Goal: Information Seeking & Learning: Learn about a topic

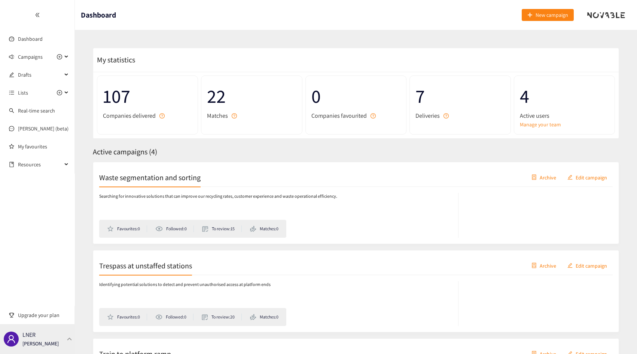
click at [30, 343] on p "[PERSON_NAME]" at bounding box center [40, 344] width 36 height 8
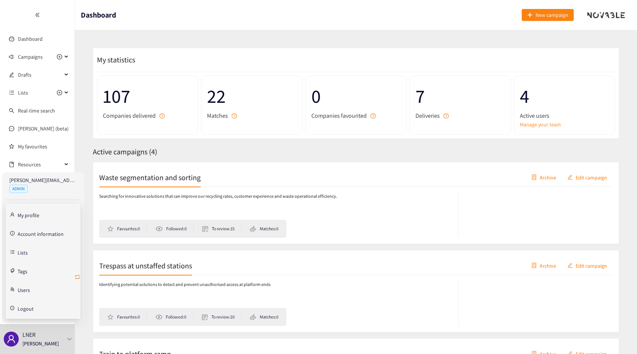
click at [77, 278] on icon "retweet" at bounding box center [77, 277] width 6 height 6
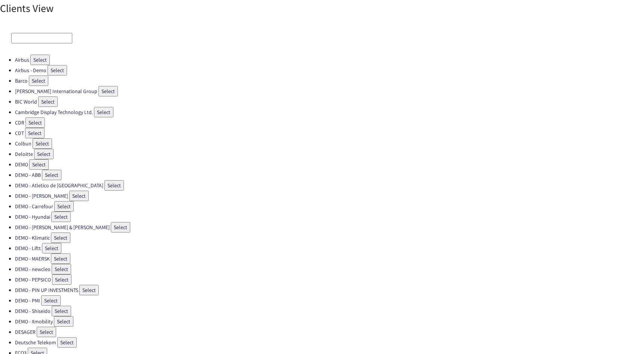
click at [25, 42] on input at bounding box center [41, 38] width 61 height 10
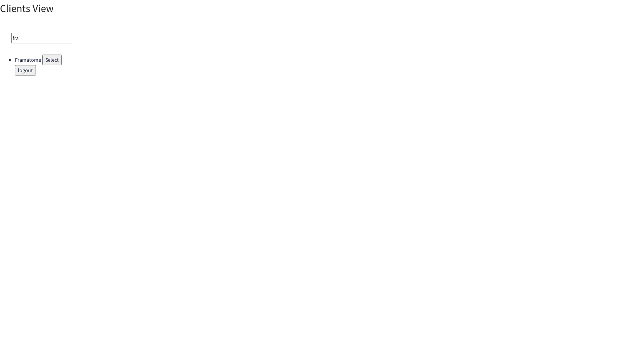
type input "fra"
click at [46, 58] on button "Select" at bounding box center [51, 60] width 19 height 10
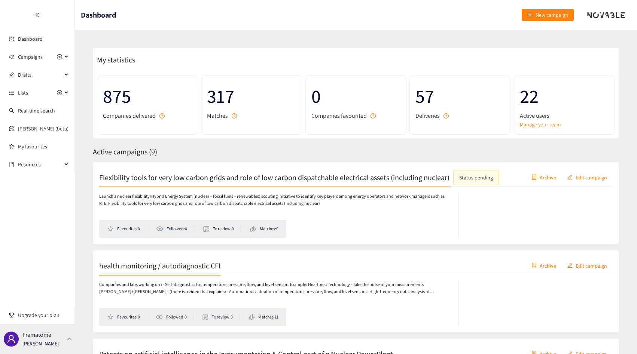
click at [62, 334] on div "Framatome [PERSON_NAME]" at bounding box center [37, 339] width 75 height 30
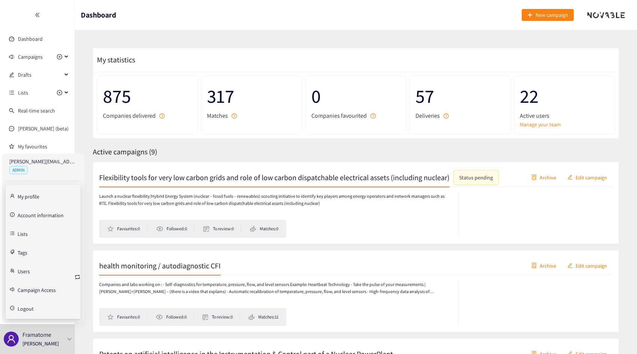
click at [30, 215] on link "Account information" at bounding box center [41, 214] width 46 height 7
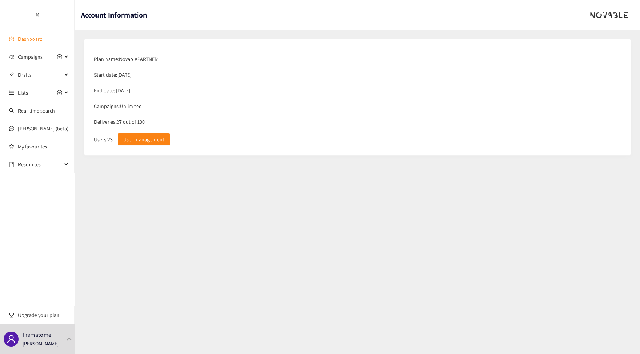
click at [31, 37] on link "Dashboard" at bounding box center [30, 39] width 25 height 7
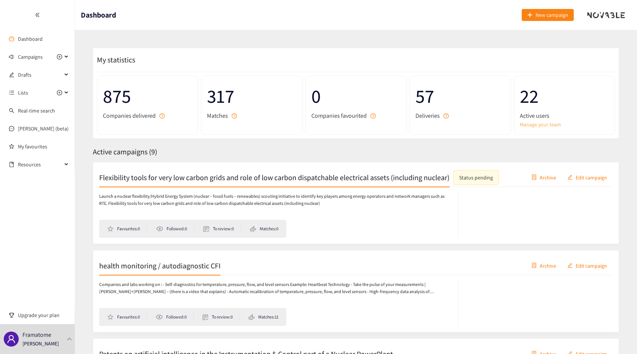
click at [532, 123] on link "Manage your team" at bounding box center [564, 124] width 89 height 8
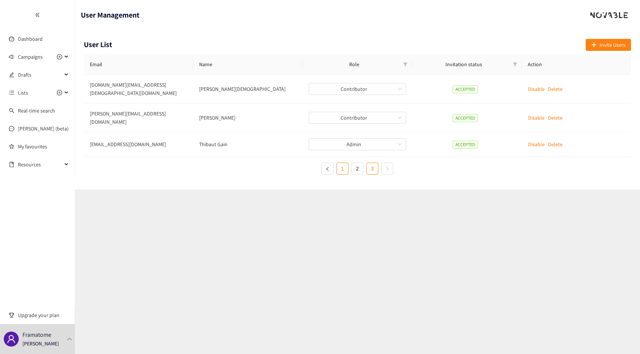
click at [338, 163] on link "1" at bounding box center [342, 168] width 11 height 11
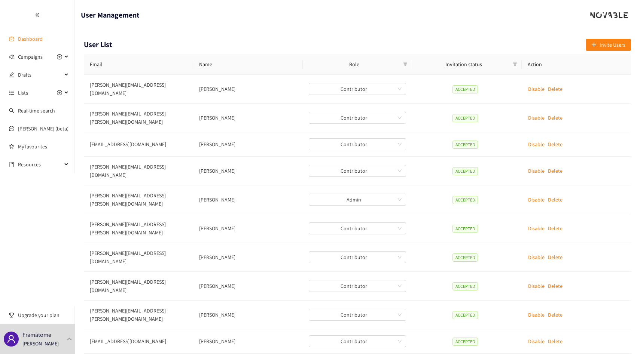
click at [35, 38] on link "Dashboard" at bounding box center [30, 39] width 25 height 7
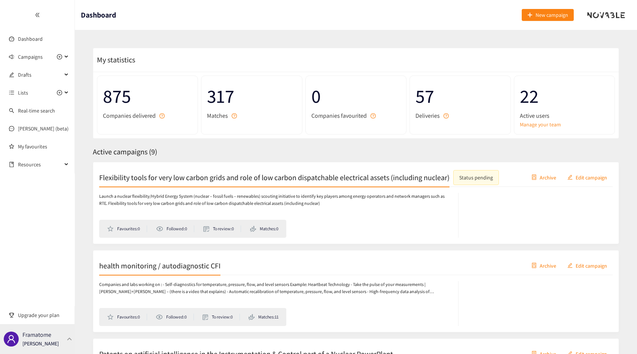
click at [54, 337] on div "Framatome [PERSON_NAME]" at bounding box center [40, 339] width 36 height 11
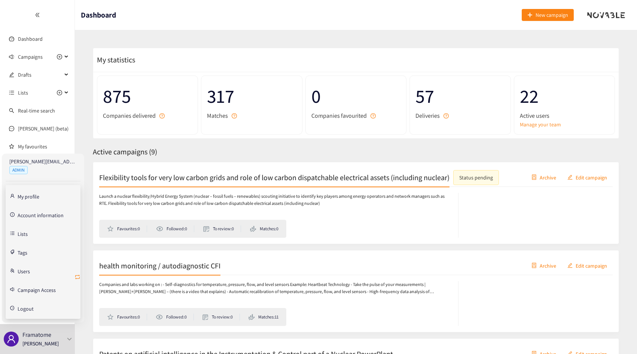
click at [77, 277] on icon "retweet" at bounding box center [77, 277] width 6 height 6
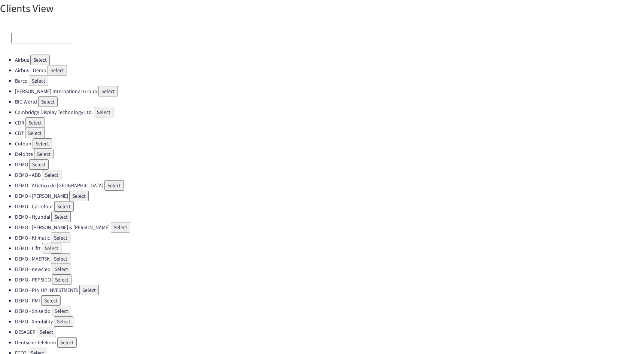
click at [43, 36] on input at bounding box center [41, 38] width 61 height 10
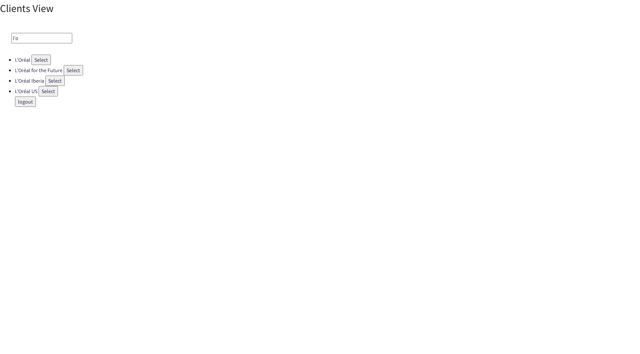
type input "l'o"
click at [43, 62] on button "Select" at bounding box center [40, 60] width 19 height 10
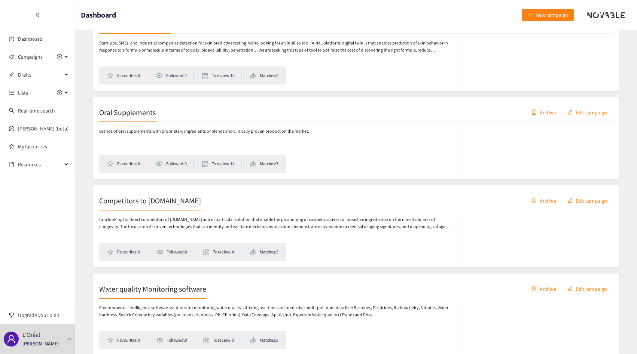
scroll to position [153, 0]
click at [144, 187] on div "Competitors to [DOMAIN_NAME] Archive Edit campaign I am looking for direct comp…" at bounding box center [356, 227] width 526 height 82
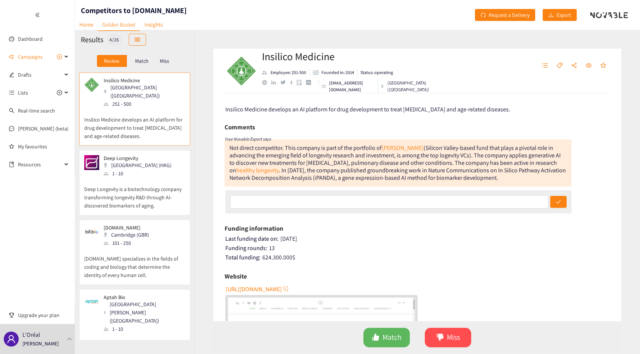
click at [146, 63] on p "Match" at bounding box center [141, 61] width 13 height 6
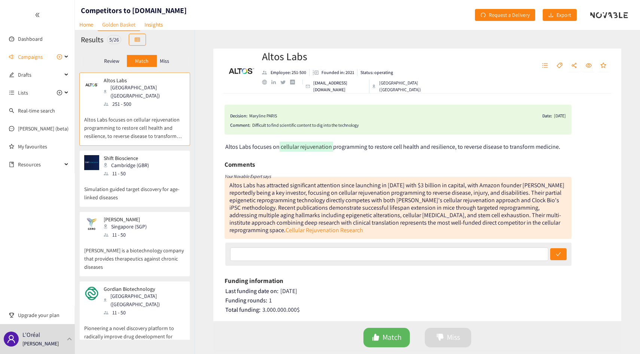
click at [167, 61] on p "Miss" at bounding box center [164, 61] width 9 height 6
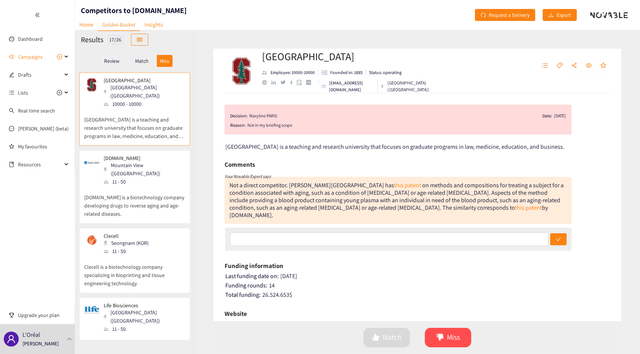
click at [148, 61] on div "Match" at bounding box center [142, 61] width 30 height 12
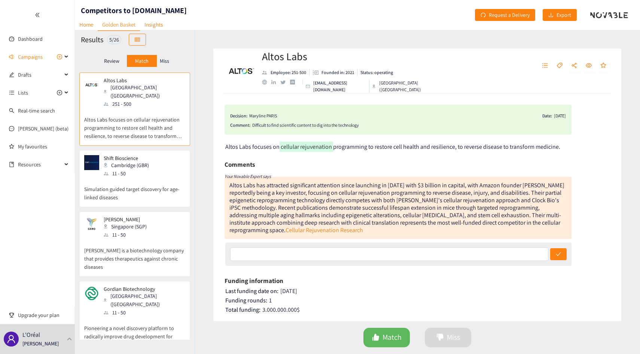
click at [161, 60] on p "Miss" at bounding box center [164, 61] width 9 height 6
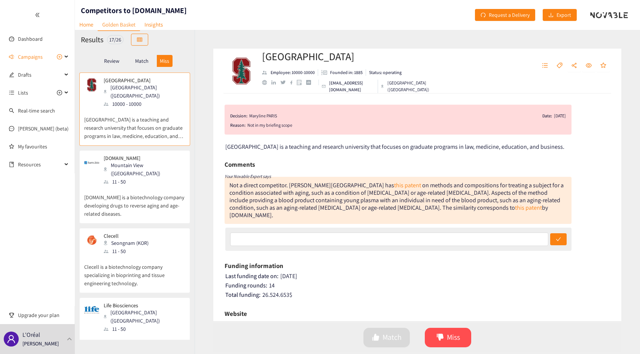
click at [146, 56] on div "Match" at bounding box center [142, 61] width 30 height 12
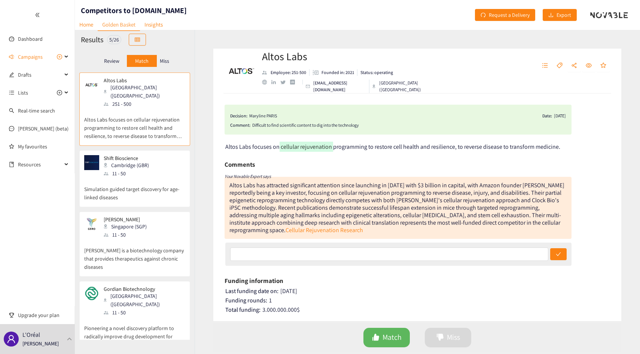
scroll to position [64, 0]
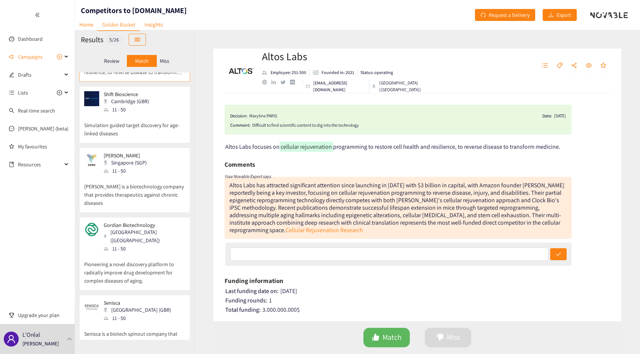
click at [159, 58] on div "Miss" at bounding box center [165, 61] width 16 height 12
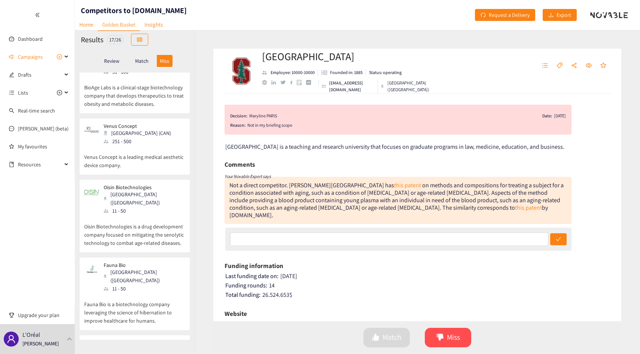
scroll to position [899, 0]
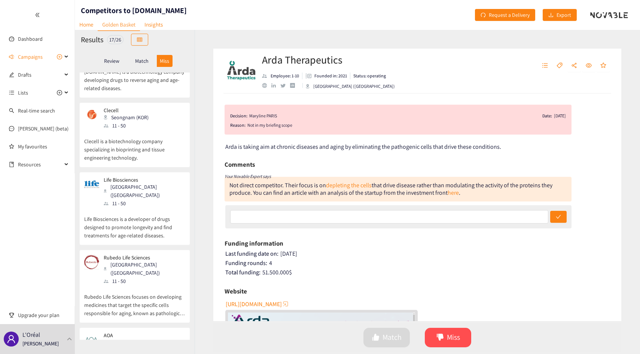
scroll to position [0, 0]
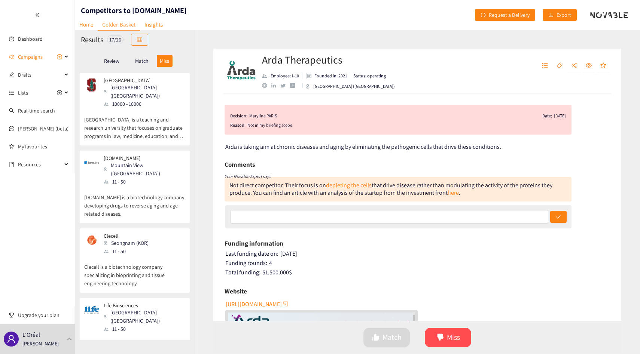
click at [142, 118] on p "[GEOGRAPHIC_DATA] is a teaching and research university that focuses on graduat…" at bounding box center [134, 124] width 101 height 32
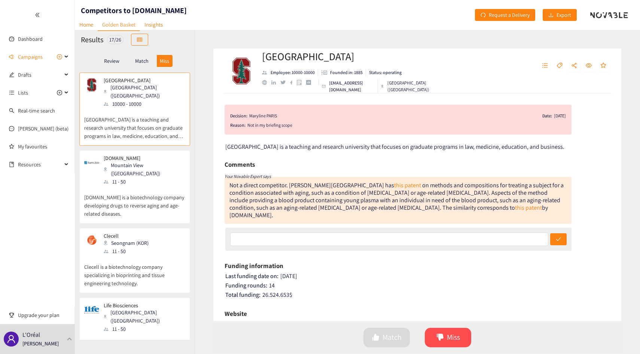
click at [156, 186] on p "[DOMAIN_NAME] is a biotechnology company developing drugs to reverse aging and …" at bounding box center [134, 202] width 101 height 32
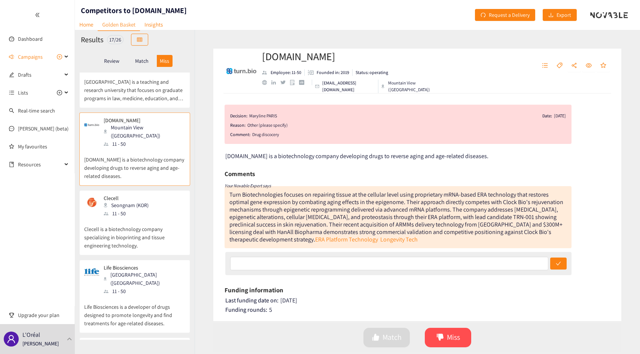
scroll to position [39, 0]
click at [156, 194] on div "[PERSON_NAME] (KOR) 11 - 50" at bounding box center [134, 205] width 101 height 22
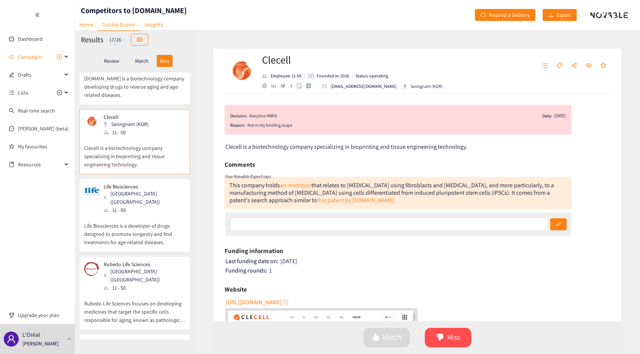
scroll to position [120, 0]
click at [156, 214] on p "Life Biosciences is a developer of drugs designed to promote longevity and find…" at bounding box center [134, 230] width 101 height 32
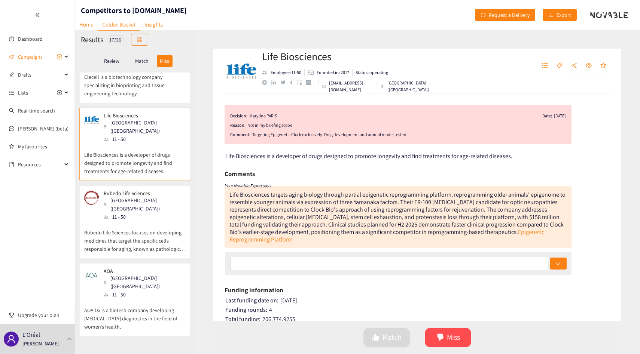
click at [156, 221] on p "Rubedo Life Sciences focuses on developing medicines that target the specific c…" at bounding box center [134, 237] width 101 height 32
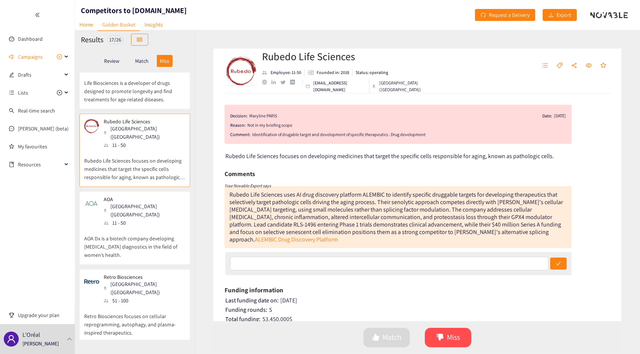
click at [156, 227] on p "AOA Dx is a biotech company developing [MEDICAL_DATA] diagnostics in the field …" at bounding box center [134, 243] width 101 height 32
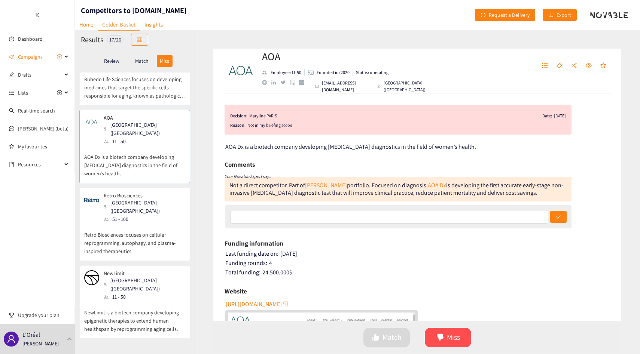
scroll to position [346, 0]
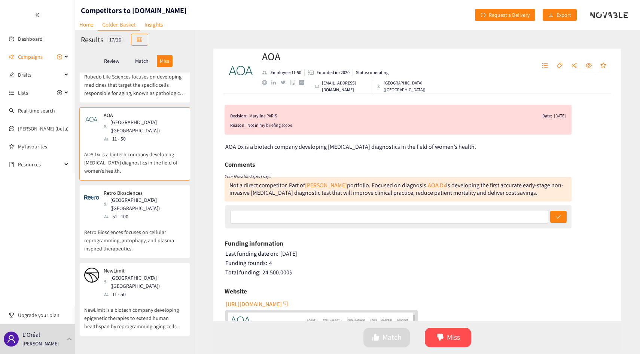
click at [158, 221] on p "Retro Biosciences focuses on cellular reprogramming, autophagy, and plasma-insp…" at bounding box center [134, 237] width 101 height 32
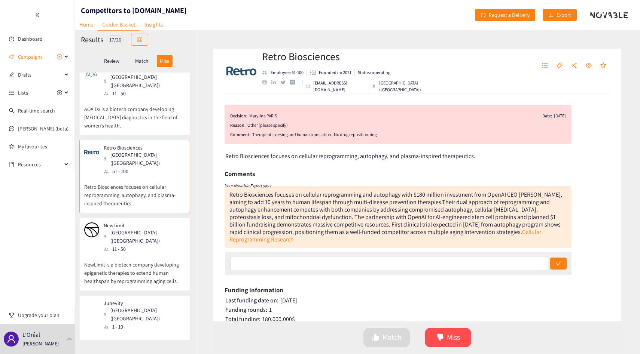
click at [158, 245] on div "11 - 50" at bounding box center [144, 249] width 81 height 8
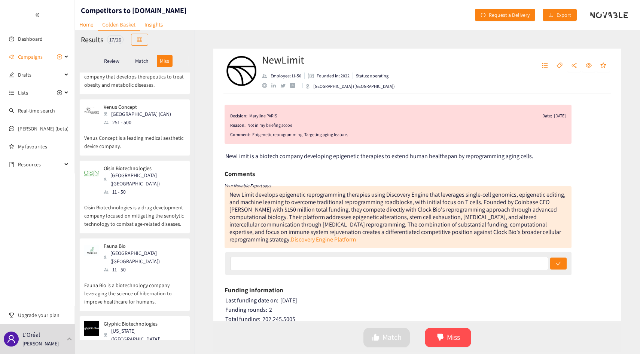
click at [134, 61] on div "Match" at bounding box center [142, 61] width 30 height 12
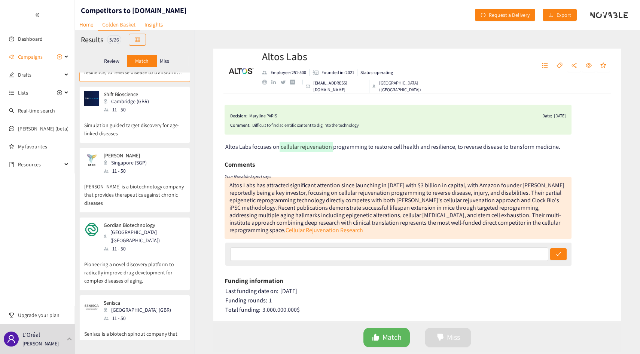
click at [147, 323] on p "Senisca is a biotech spinout company that creates a new generation of oligonucl…" at bounding box center [134, 339] width 101 height 32
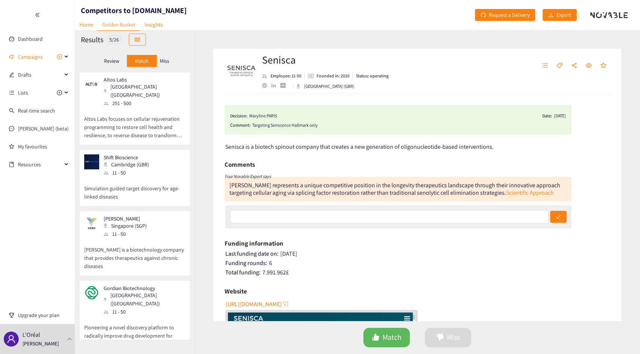
scroll to position [0, 0]
click at [107, 52] on div "Review Match Miss" at bounding box center [135, 60] width 120 height 23
click at [107, 58] on p "Review" at bounding box center [111, 61] width 15 height 6
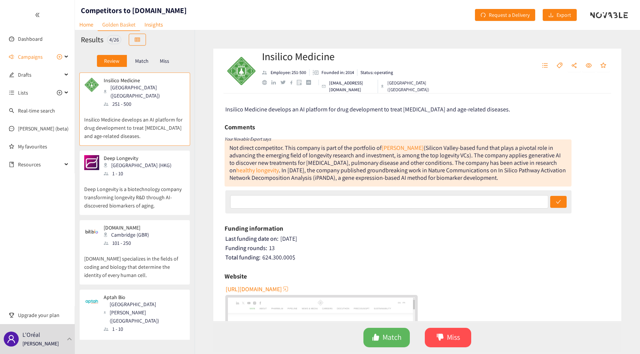
click at [141, 190] on p "Deep Longevity is a biotechnology company transforming longevity R&D through AI…" at bounding box center [134, 194] width 101 height 32
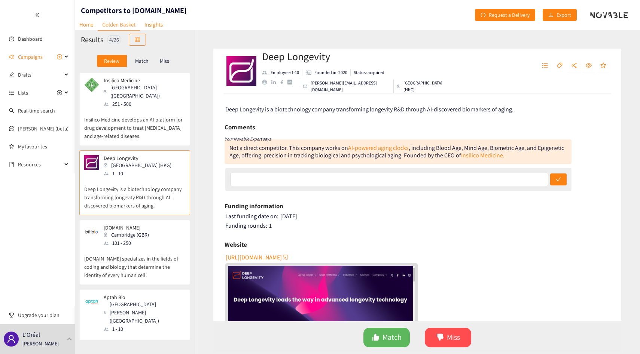
click at [135, 239] on div "101 - 250" at bounding box center [129, 243] width 50 height 8
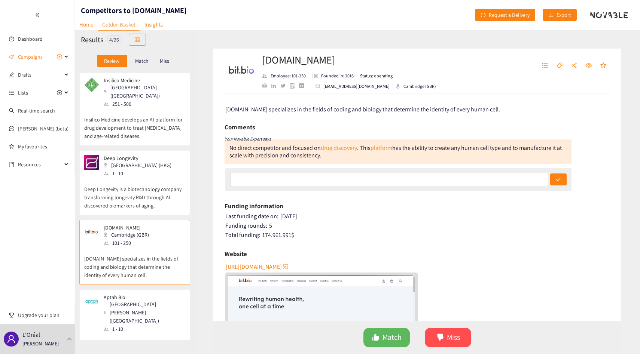
scroll to position [11, 0]
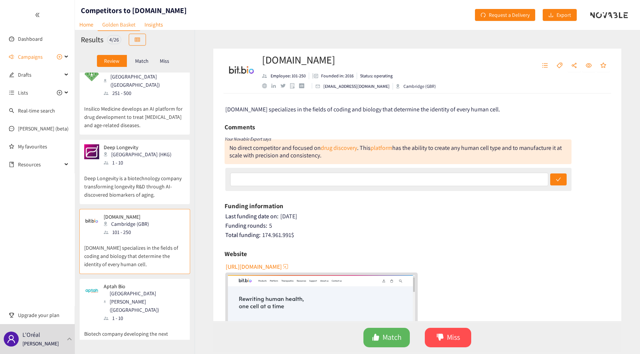
click at [135, 284] on p "Aptah Bio" at bounding box center [142, 287] width 76 height 6
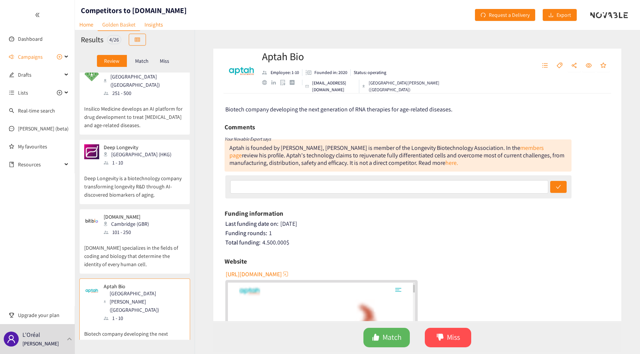
click at [284, 142] on div "Aptah is founded by [PERSON_NAME], [PERSON_NAME] is member of the Longevity Bio…" at bounding box center [397, 156] width 347 height 32
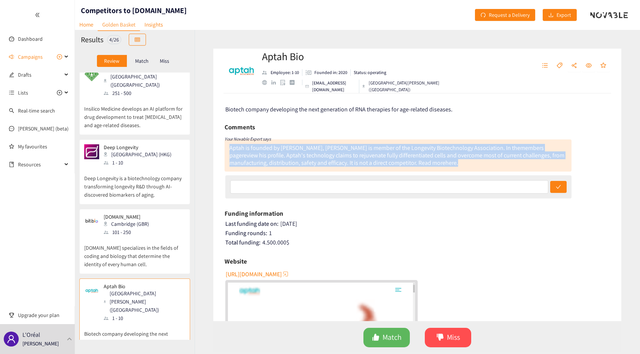
click at [284, 142] on div "Aptah is founded by [PERSON_NAME], [PERSON_NAME] is member of the Longevity Bio…" at bounding box center [397, 156] width 347 height 32
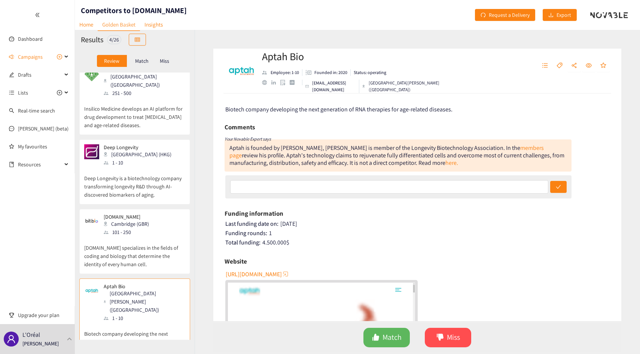
click at [284, 150] on div "Aptah is founded by [PERSON_NAME], [PERSON_NAME] is member of the Longevity Bio…" at bounding box center [396, 155] width 335 height 23
